Goal: Find specific page/section: Find specific page/section

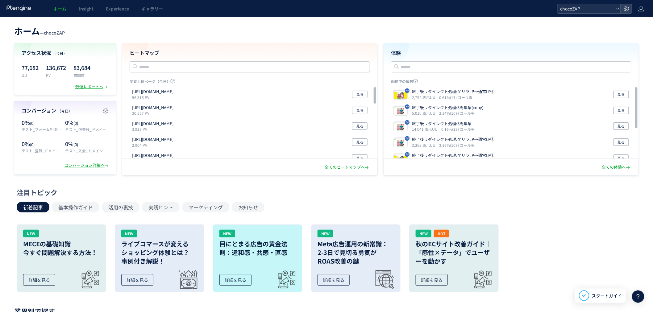
click at [576, 7] on span "chocoZAP" at bounding box center [585, 8] width 55 height 9
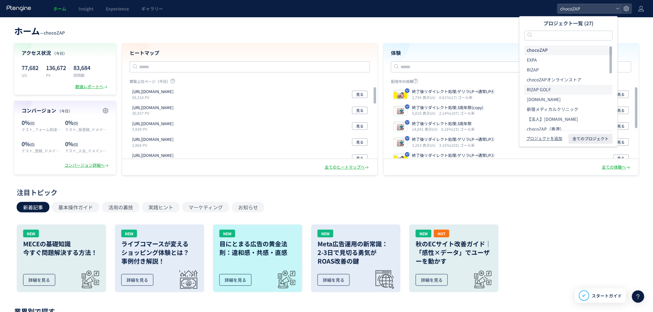
click at [551, 87] on li "RIZAP GOLF" at bounding box center [568, 90] width 88 height 10
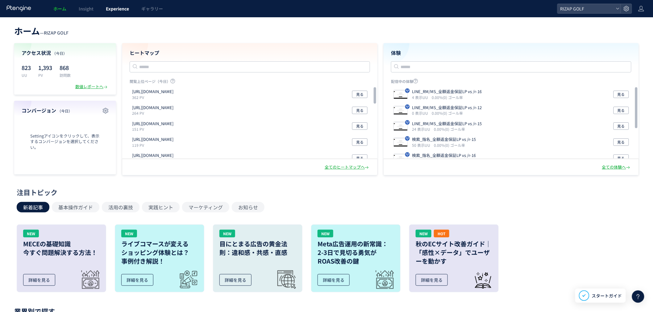
click at [128, 10] on span "Experience" at bounding box center [117, 9] width 23 height 6
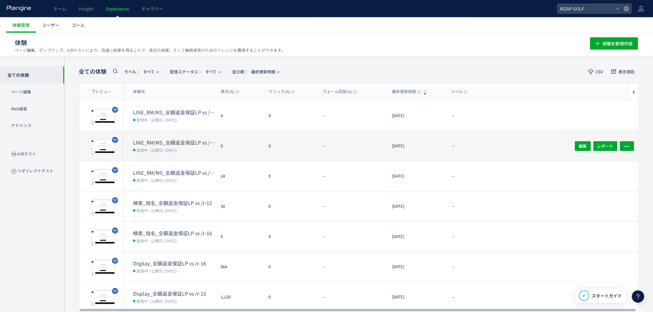
click at [153, 144] on dt "LINE_RM/MS_全額返金保証LP vs /r-12" at bounding box center [174, 142] width 83 height 7
